Goal: Task Accomplishment & Management: Manage account settings

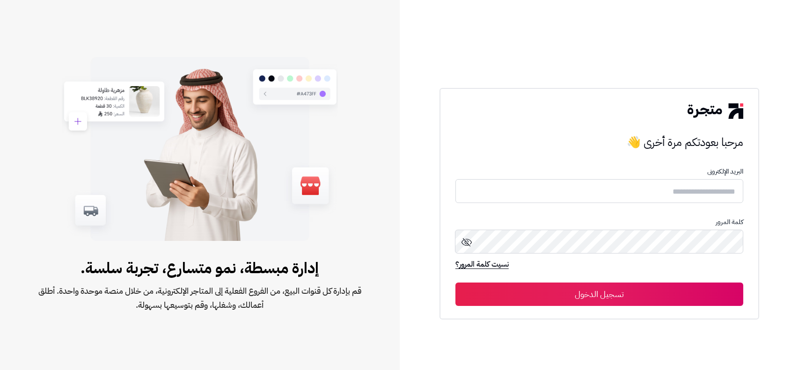
click at [596, 195] on input "text" at bounding box center [600, 191] width 288 height 24
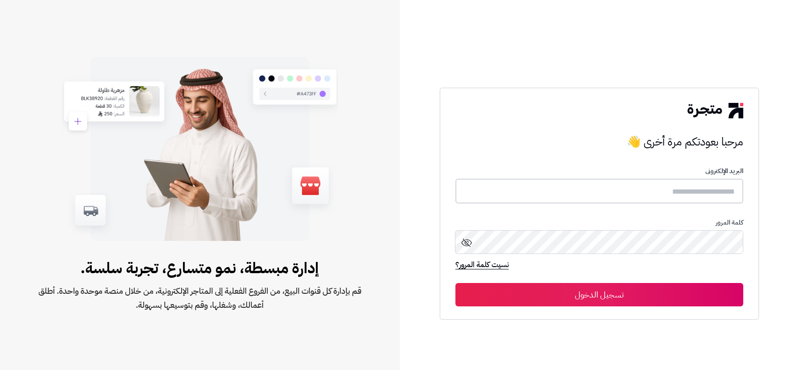
type input "*****"
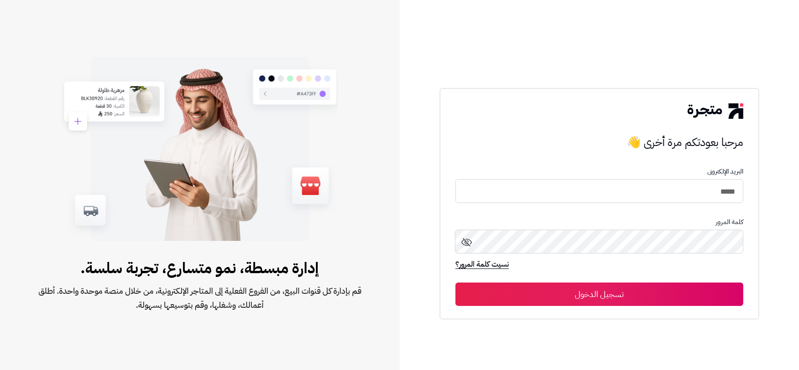
click at [626, 289] on button "تسجيل الدخول" at bounding box center [600, 294] width 288 height 23
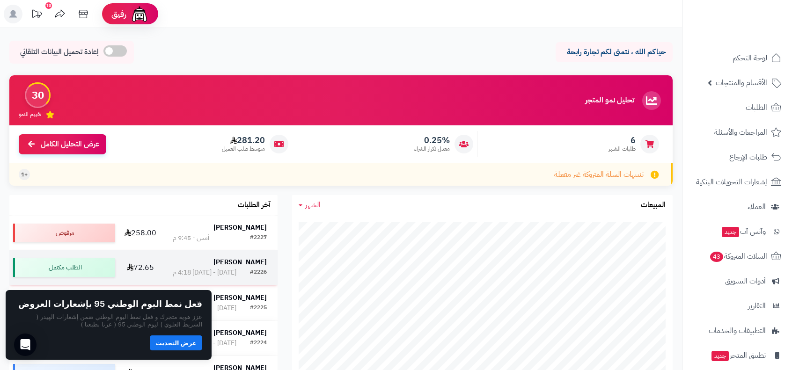
scroll to position [109, 0]
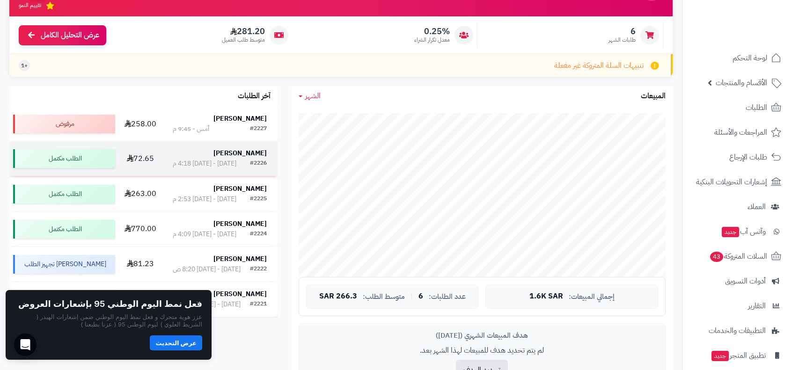
click at [125, 166] on td "72.65" at bounding box center [140, 158] width 43 height 35
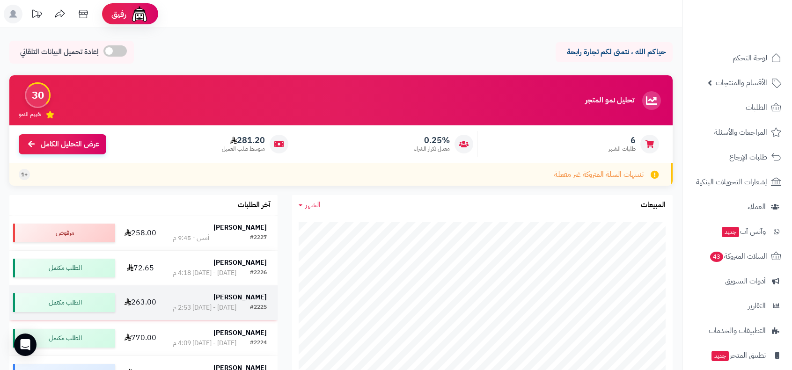
scroll to position [109, 0]
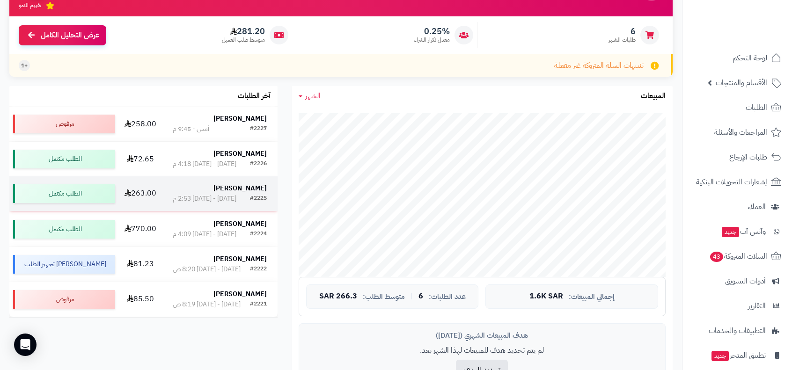
click at [182, 193] on div "[PERSON_NAME]" at bounding box center [220, 188] width 94 height 9
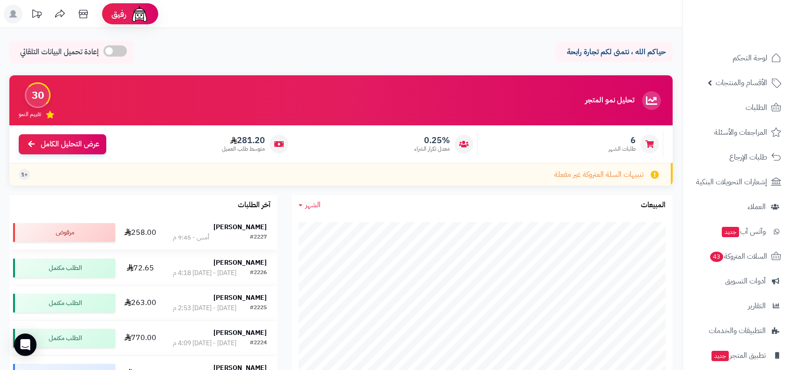
scroll to position [109, 0]
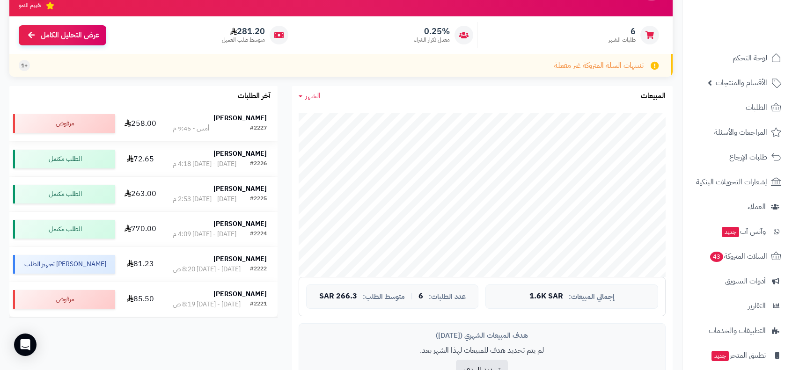
click at [173, 116] on div "[PERSON_NAME]" at bounding box center [220, 118] width 94 height 9
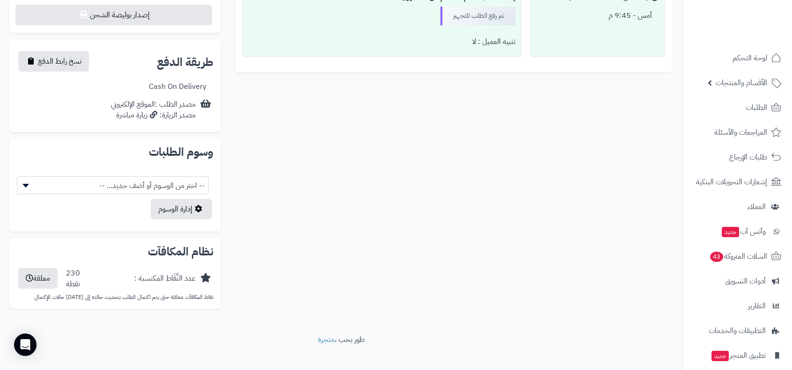
scroll to position [78, 0]
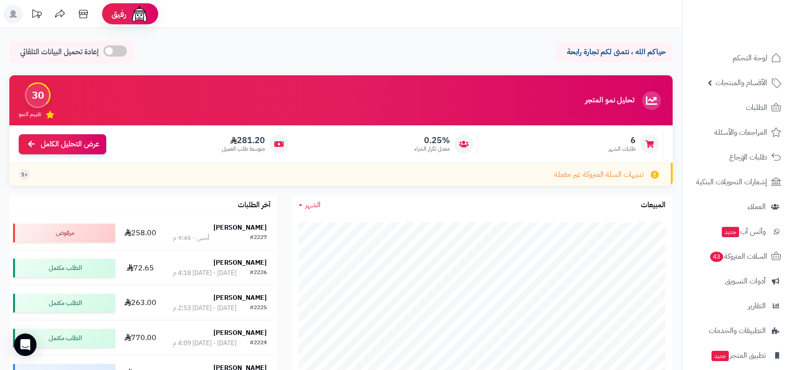
scroll to position [109, 0]
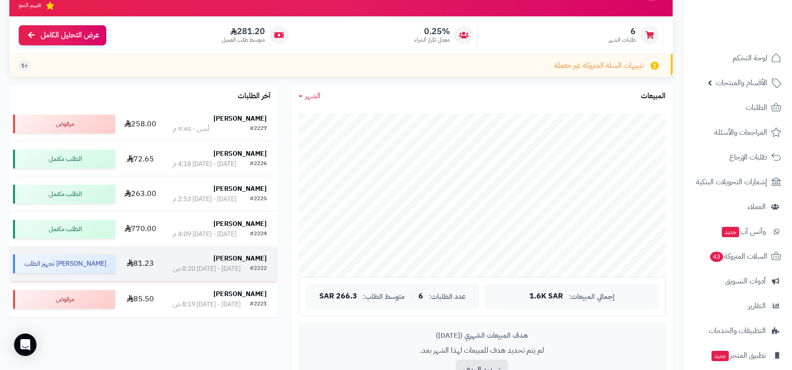
click at [228, 269] on div "[DATE] - [DATE] 8:20 ص" at bounding box center [207, 269] width 68 height 9
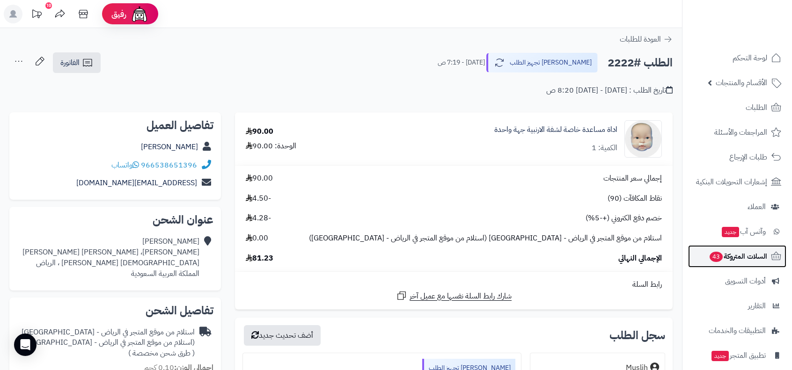
click at [742, 255] on span "السلات المتروكة 43" at bounding box center [738, 256] width 59 height 13
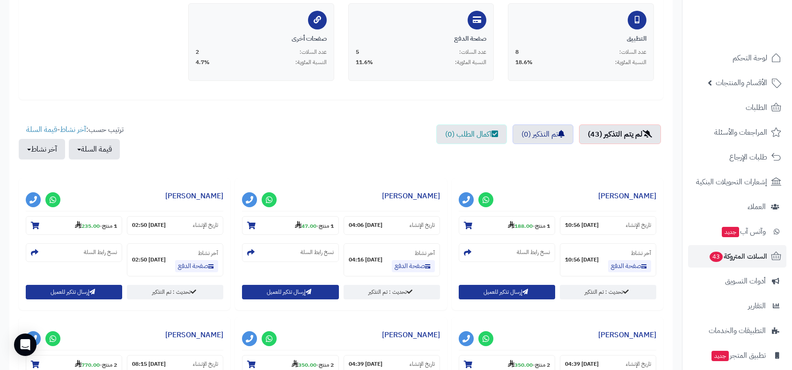
scroll to position [328, 0]
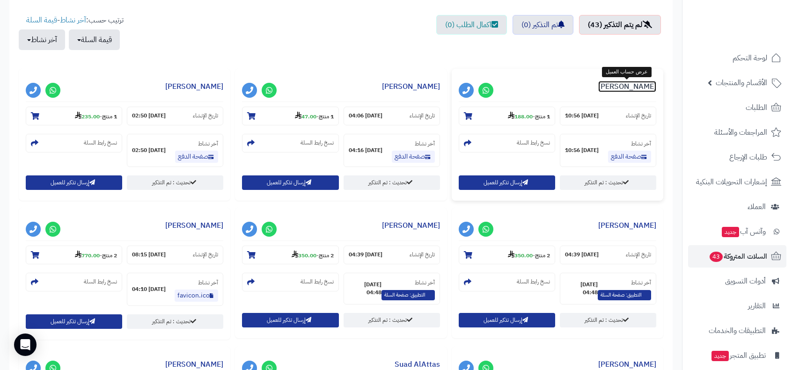
click at [613, 92] on link "[PERSON_NAME]" at bounding box center [628, 86] width 58 height 11
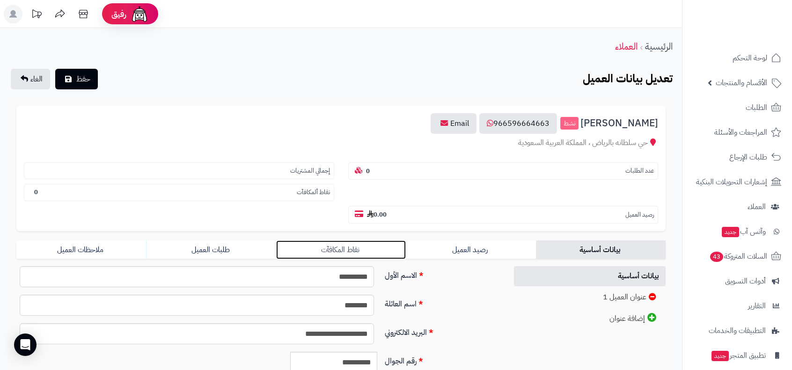
click at [333, 250] on link "نقاط المكافآت" at bounding box center [341, 250] width 130 height 19
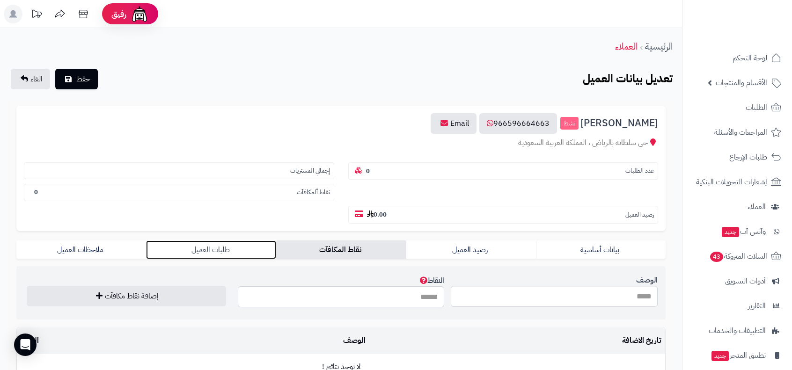
click at [199, 250] on link "طلبات العميل" at bounding box center [211, 250] width 130 height 19
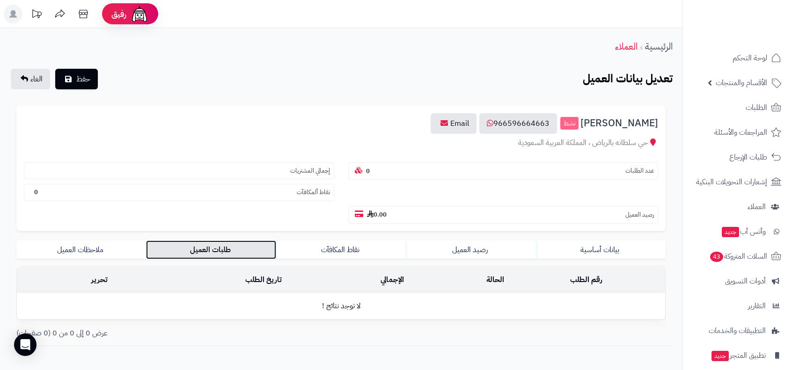
scroll to position [49, 0]
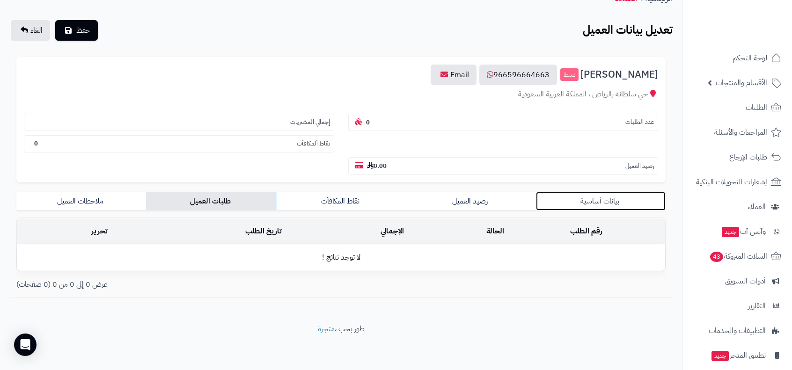
click at [585, 201] on link "بيانات أساسية" at bounding box center [601, 201] width 130 height 19
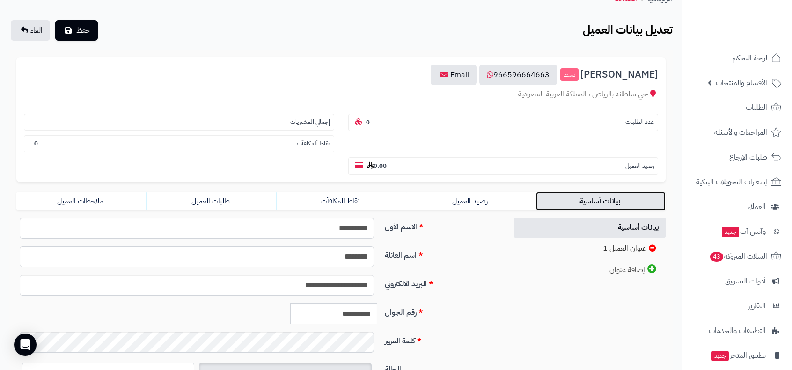
scroll to position [152, 0]
